Goal: Entertainment & Leisure: Consume media (video, audio)

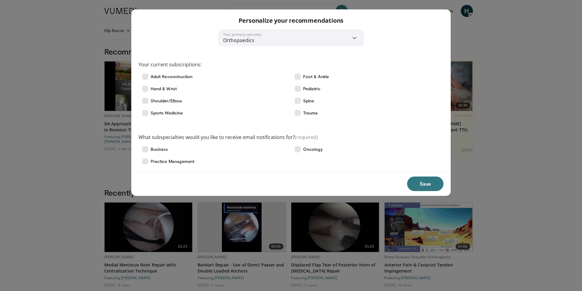
click at [421, 185] on button "Save" at bounding box center [425, 184] width 36 height 15
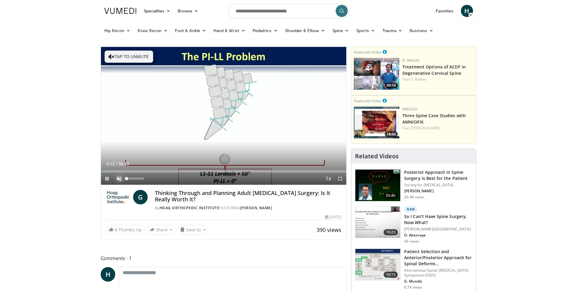
click at [119, 179] on span "Video Player" at bounding box center [119, 179] width 12 height 12
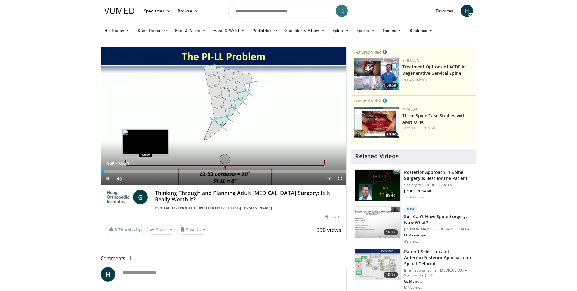
click at [145, 169] on video-js "**********" at bounding box center [224, 116] width 246 height 138
click at [147, 169] on div "Loaded : 3.09% 00:46 11:09" at bounding box center [224, 170] width 246 height 6
click at [153, 172] on div "Progress Bar" at bounding box center [153, 171] width 1 height 2
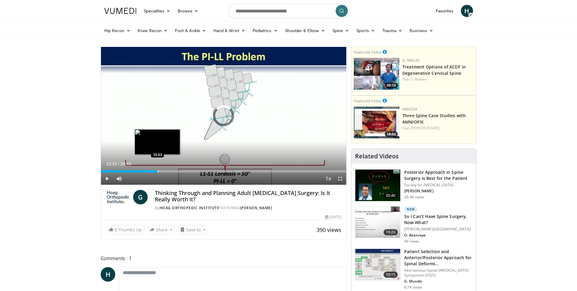
click at [157, 170] on div "Loaded : 23.27% 12:38 13:33" at bounding box center [224, 170] width 246 height 6
click at [159, 171] on div "Progress Bar" at bounding box center [159, 171] width 1 height 2
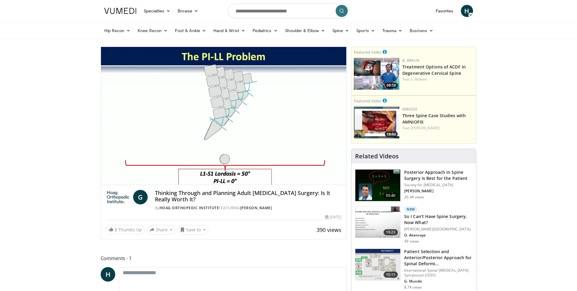
click at [162, 172] on video-js "**********" at bounding box center [224, 116] width 246 height 138
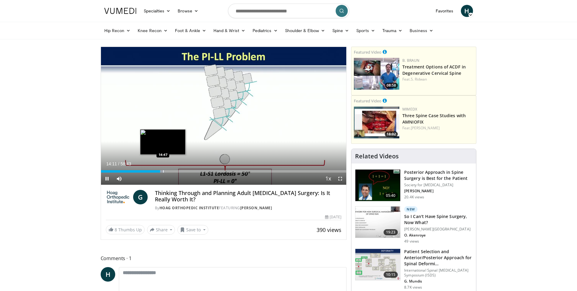
click at [163, 172] on div "Progress Bar" at bounding box center [163, 171] width 1 height 2
click at [176, 170] on div "Progress Bar" at bounding box center [176, 171] width 1 height 2
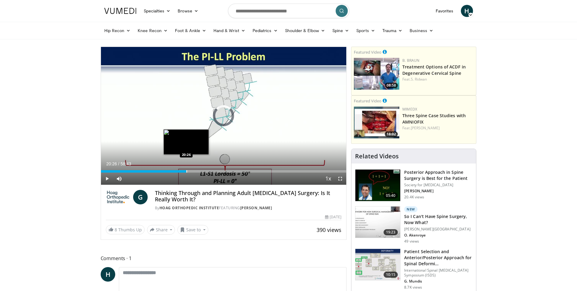
click at [186, 171] on div "Progress Bar" at bounding box center [186, 171] width 1 height 2
click at [202, 172] on div "Progress Bar" at bounding box center [202, 171] width 1 height 2
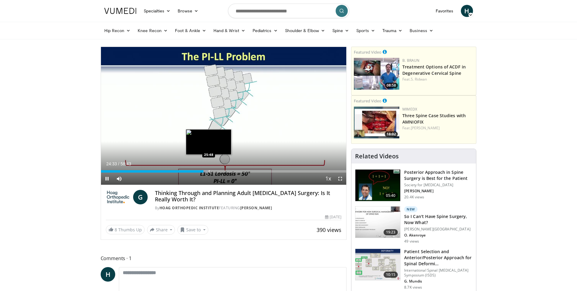
click at [209, 169] on div "Loaded : 43.63% 24:33 25:48" at bounding box center [224, 170] width 246 height 6
click at [223, 171] on div "Progress Bar" at bounding box center [223, 171] width 1 height 2
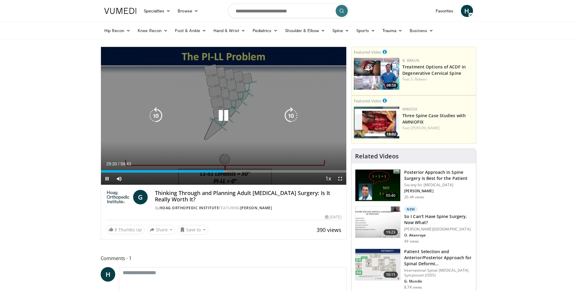
click at [220, 114] on icon "Video Player" at bounding box center [223, 115] width 17 height 17
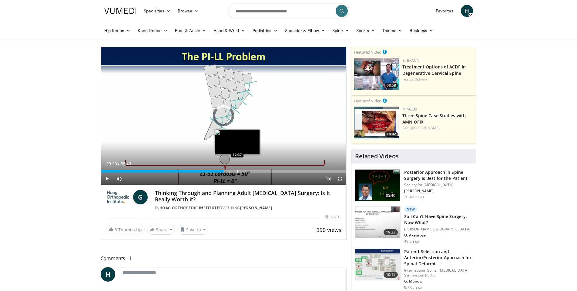
click at [237, 169] on div "Loaded : 51.80% 32:37 32:37" at bounding box center [224, 170] width 246 height 6
click at [247, 171] on div "Progress Bar" at bounding box center [247, 171] width 1 height 2
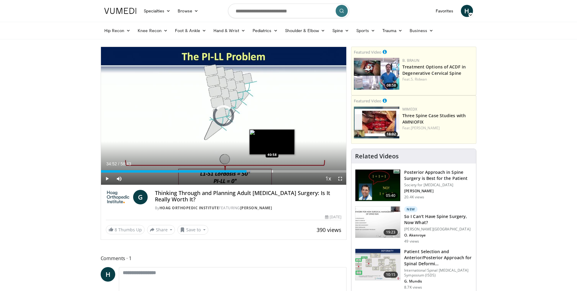
click at [272, 171] on div "Progress Bar" at bounding box center [272, 171] width 1 height 2
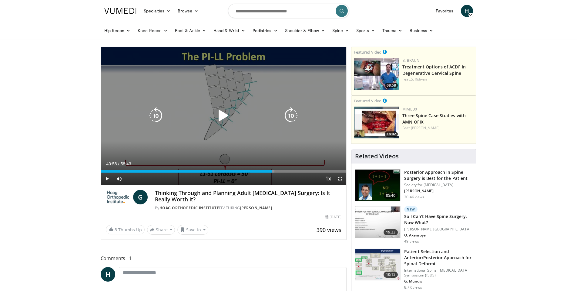
click at [227, 112] on icon "Video Player" at bounding box center [223, 115] width 17 height 17
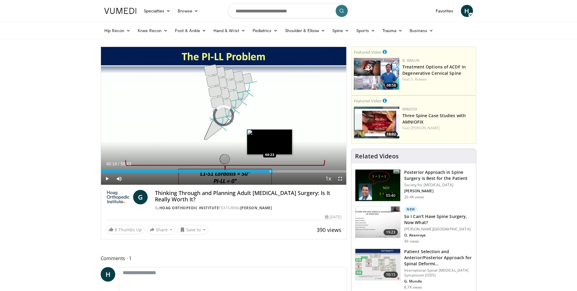
click at [270, 172] on div "Progress Bar" at bounding box center [270, 171] width 1 height 2
click at [285, 171] on div "Progress Bar" at bounding box center [285, 171] width 1 height 2
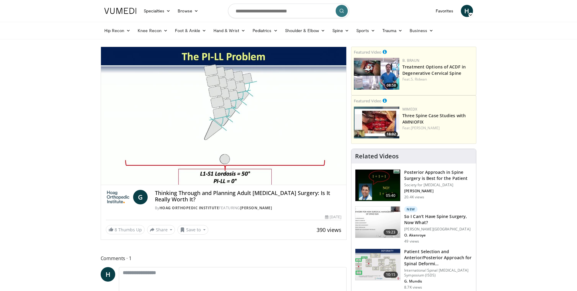
click at [307, 171] on video-js "**********" at bounding box center [224, 116] width 246 height 138
drag, startPoint x: 307, startPoint y: 171, endPoint x: 306, endPoint y: 125, distance: 45.5
click at [306, 125] on div "10 seconds Tap to unmute" at bounding box center [224, 116] width 246 height 138
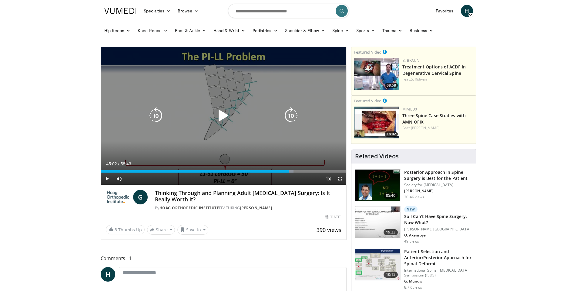
click at [275, 141] on div "10 seconds Tap to unmute" at bounding box center [224, 116] width 246 height 138
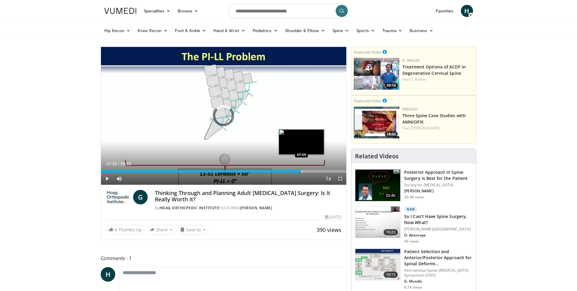
click at [302, 171] on div "Progress Bar" at bounding box center [302, 171] width 1 height 2
click at [307, 172] on div "Progress Bar" at bounding box center [307, 171] width 1 height 2
click at [317, 173] on div "Progress Bar" at bounding box center [317, 171] width 1 height 2
click at [300, 171] on div "Progress Bar" at bounding box center [300, 171] width 1 height 2
click at [295, 169] on div "Loaded : 83.04% 47:43 46:24" at bounding box center [224, 170] width 246 height 6
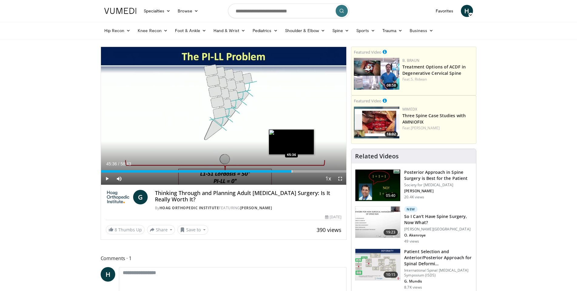
click at [292, 172] on div "Progress Bar" at bounding box center [292, 171] width 1 height 2
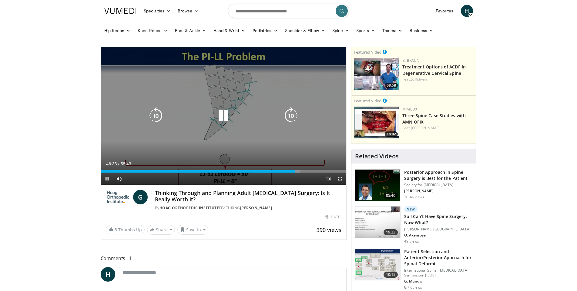
click at [268, 112] on div "Video Player" at bounding box center [223, 116] width 147 height 12
click at [224, 116] on icon "Video Player" at bounding box center [223, 115] width 17 height 17
